Goal: Information Seeking & Learning: Understand process/instructions

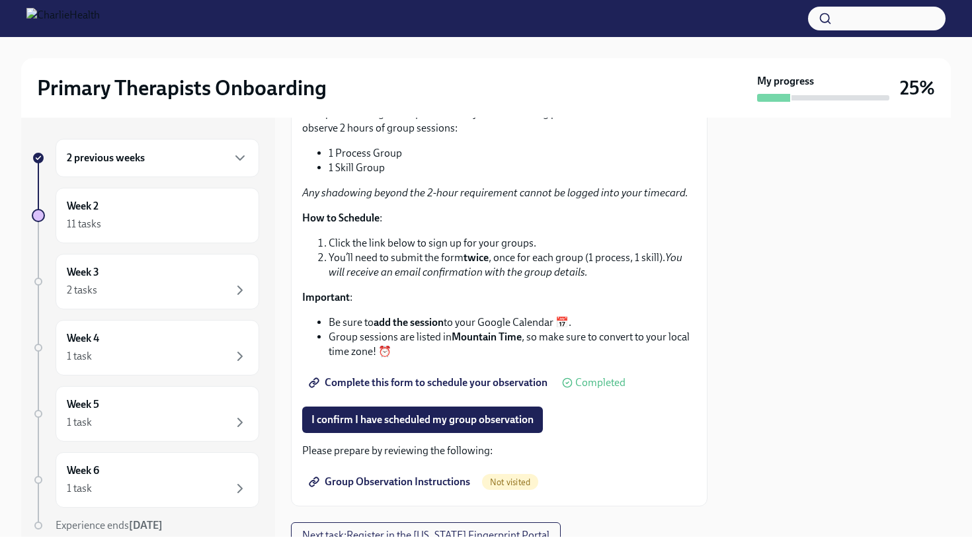
scroll to position [176, 0]
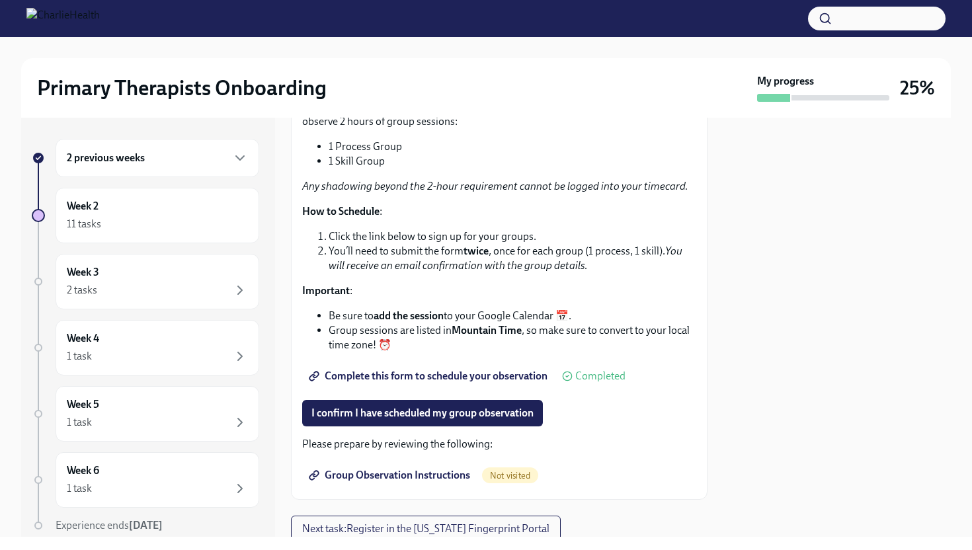
click at [374, 474] on span "Group Observation Instructions" at bounding box center [390, 475] width 159 height 13
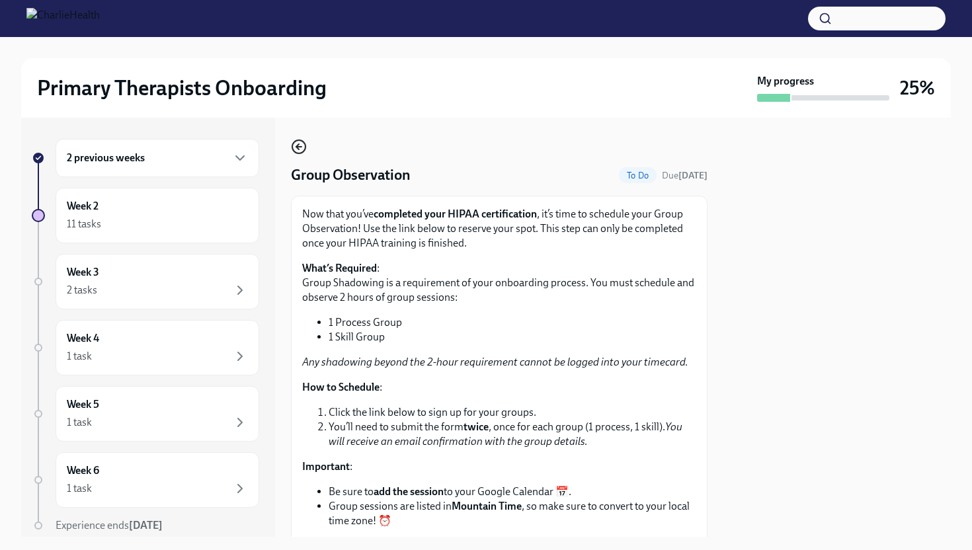
click at [303, 145] on icon "button" at bounding box center [299, 147] width 16 height 16
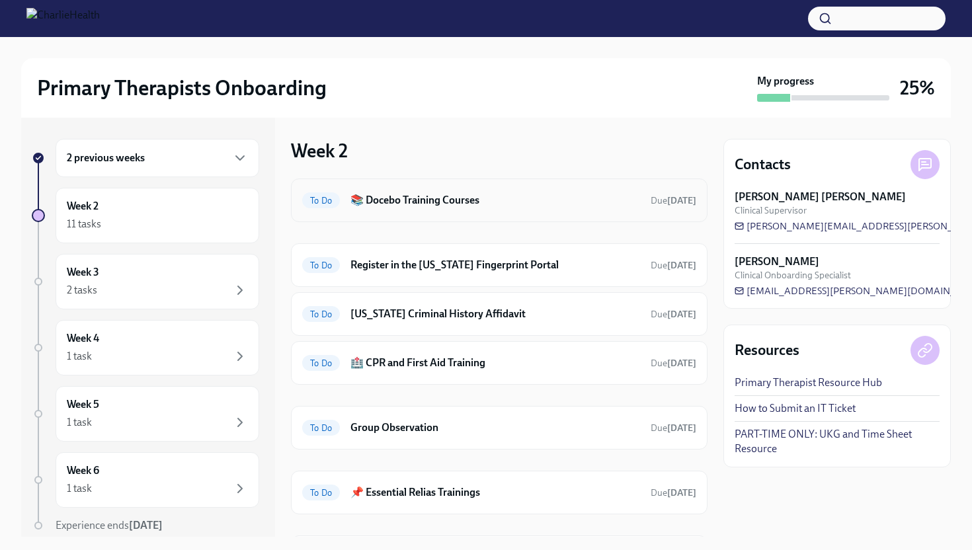
click at [502, 215] on div "To Do 📚 Docebo Training Courses Due in 6 days" at bounding box center [499, 200] width 416 height 44
click at [457, 203] on h6 "📚 Docebo Training Courses" at bounding box center [495, 200] width 290 height 15
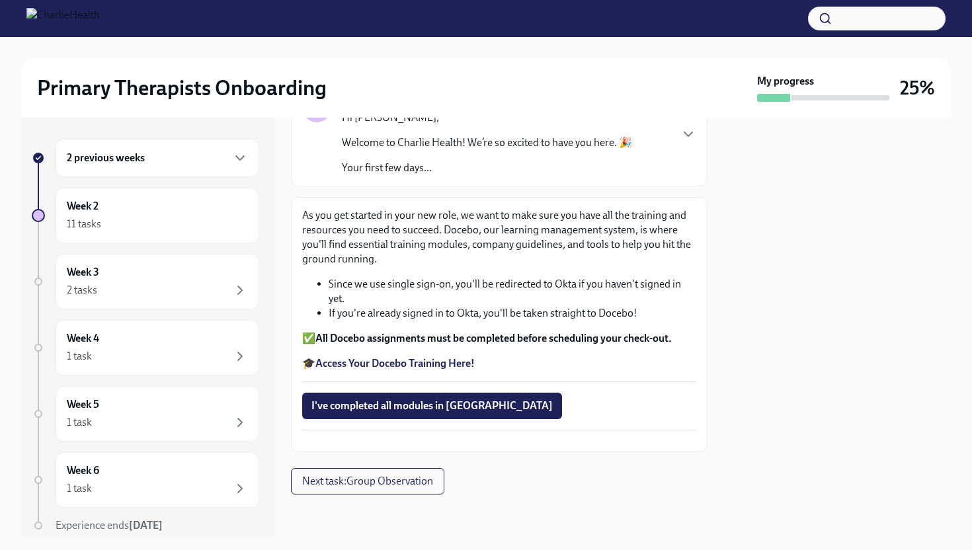
scroll to position [118, 0]
click at [418, 357] on strong "Access Your Docebo Training Here!" at bounding box center [394, 363] width 159 height 13
click at [181, 204] on div "Week 2 11 tasks" at bounding box center [157, 215] width 181 height 33
